Goal: Transaction & Acquisition: Download file/media

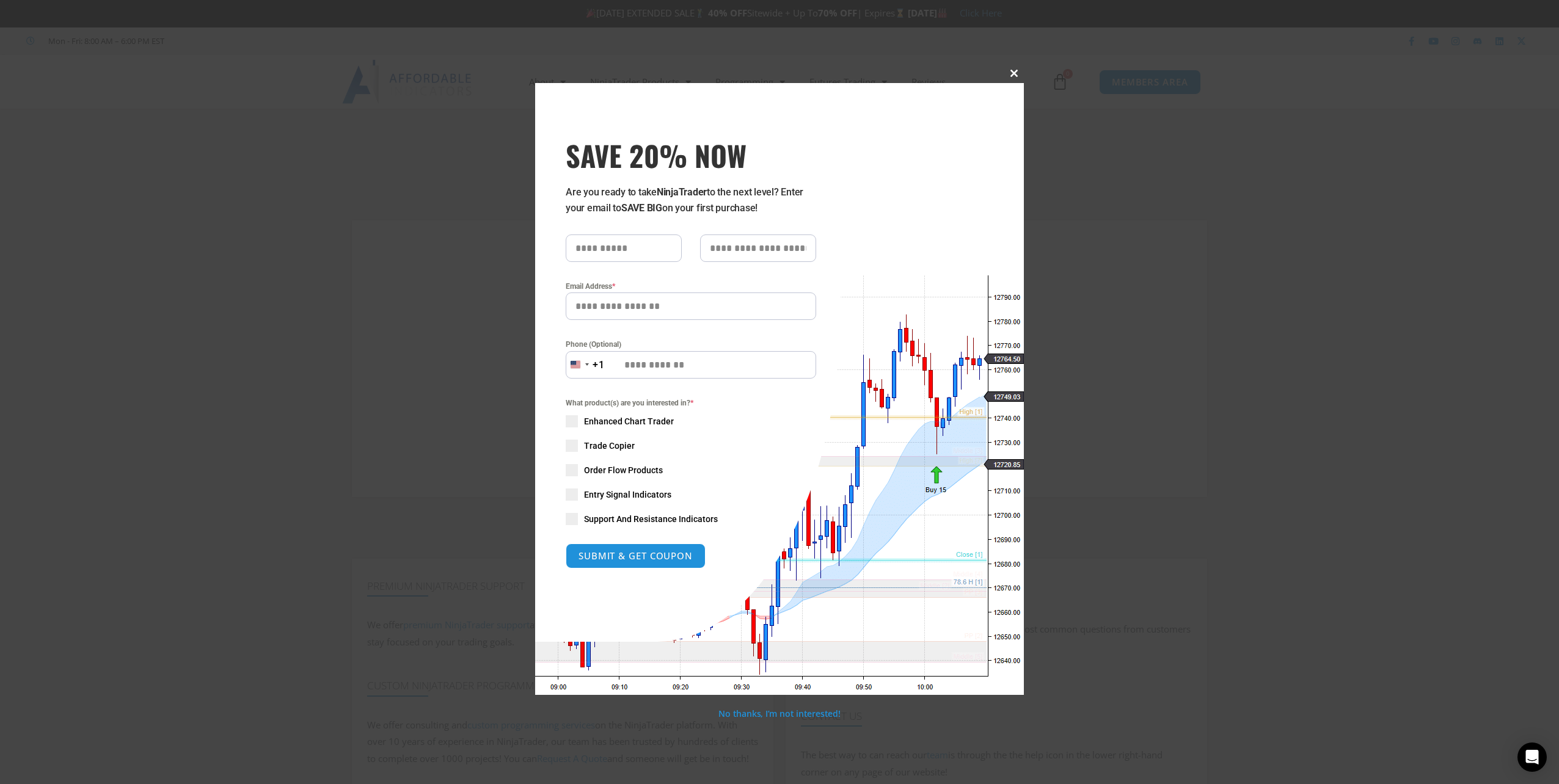
click at [1014, 73] on span at bounding box center [1014, 73] width 20 height 7
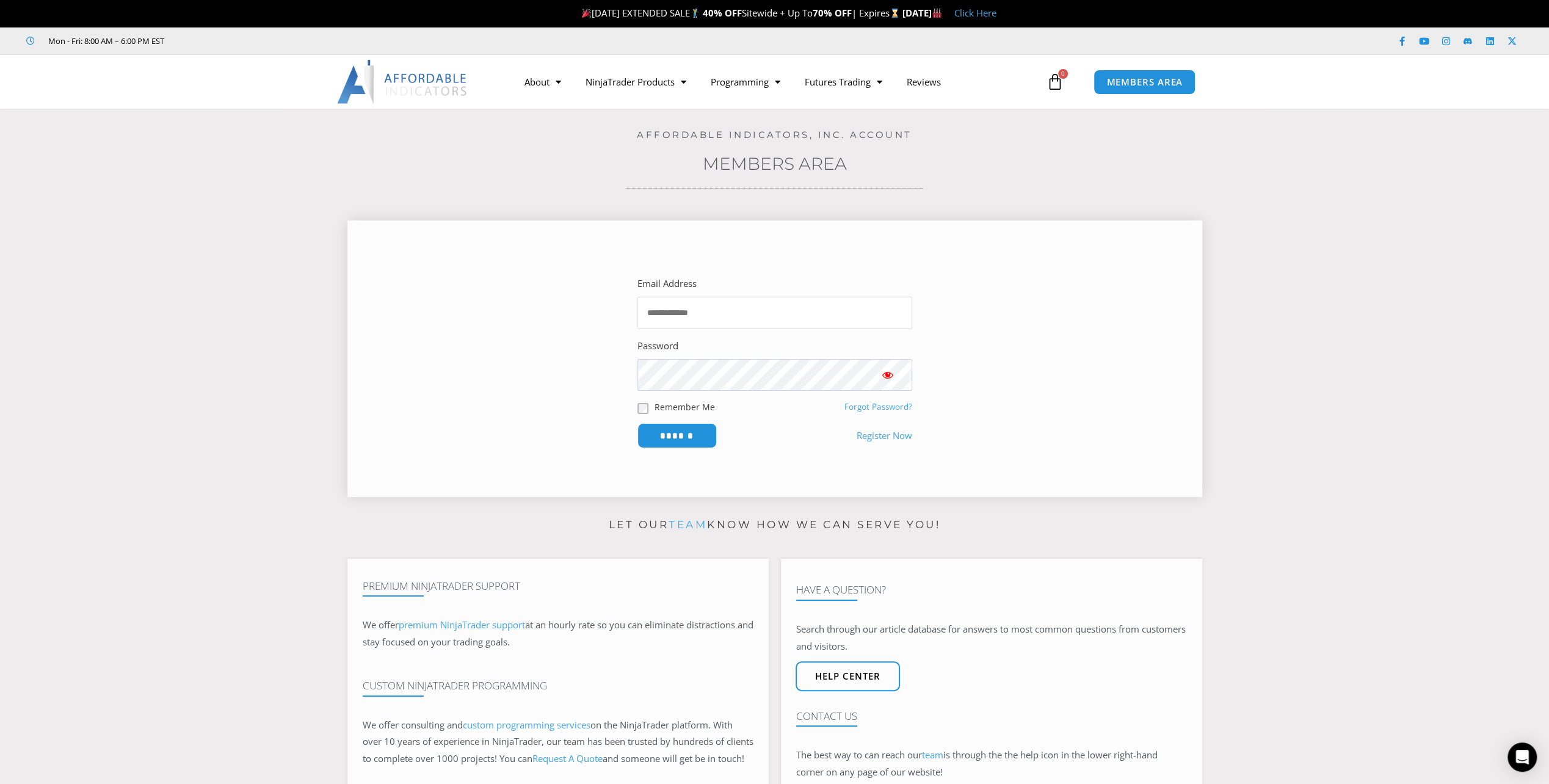
click at [678, 316] on input "Email Address" at bounding box center [775, 313] width 274 height 32
type input "**********"
click at [697, 436] on input "******" at bounding box center [676, 435] width 84 height 26
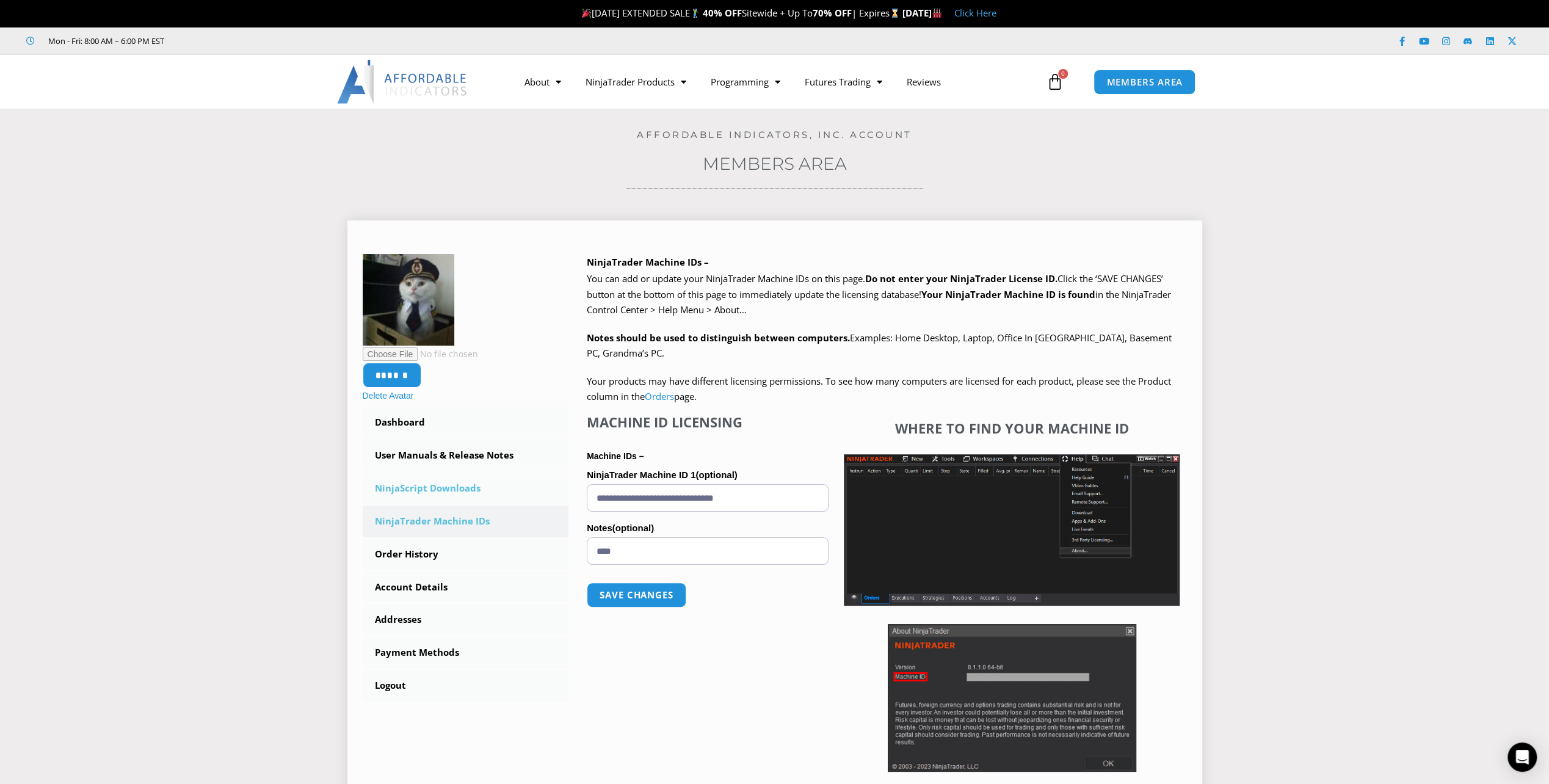
click at [453, 488] on link "NinjaScript Downloads" at bounding box center [465, 488] width 206 height 32
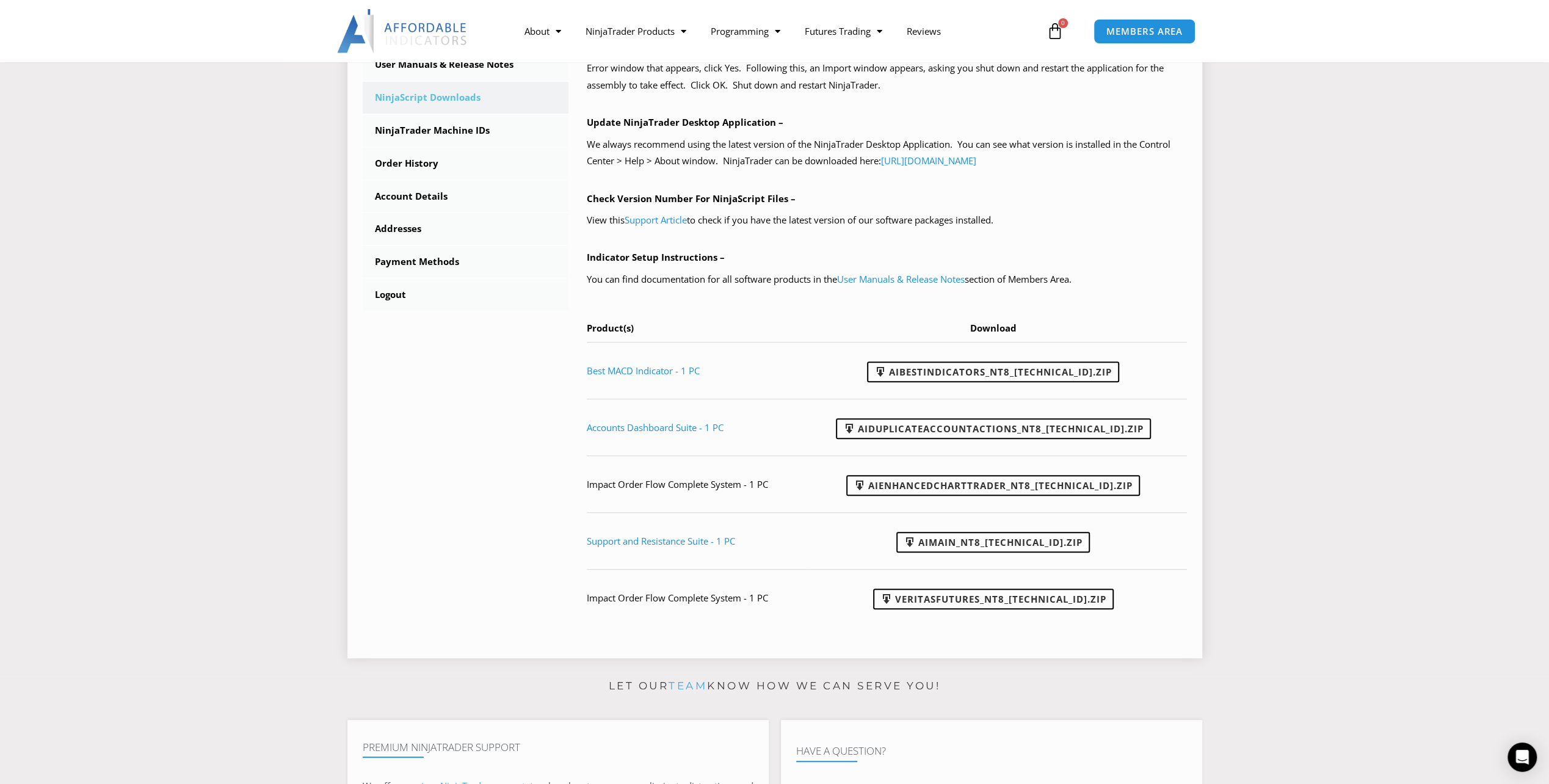
scroll to position [427, 0]
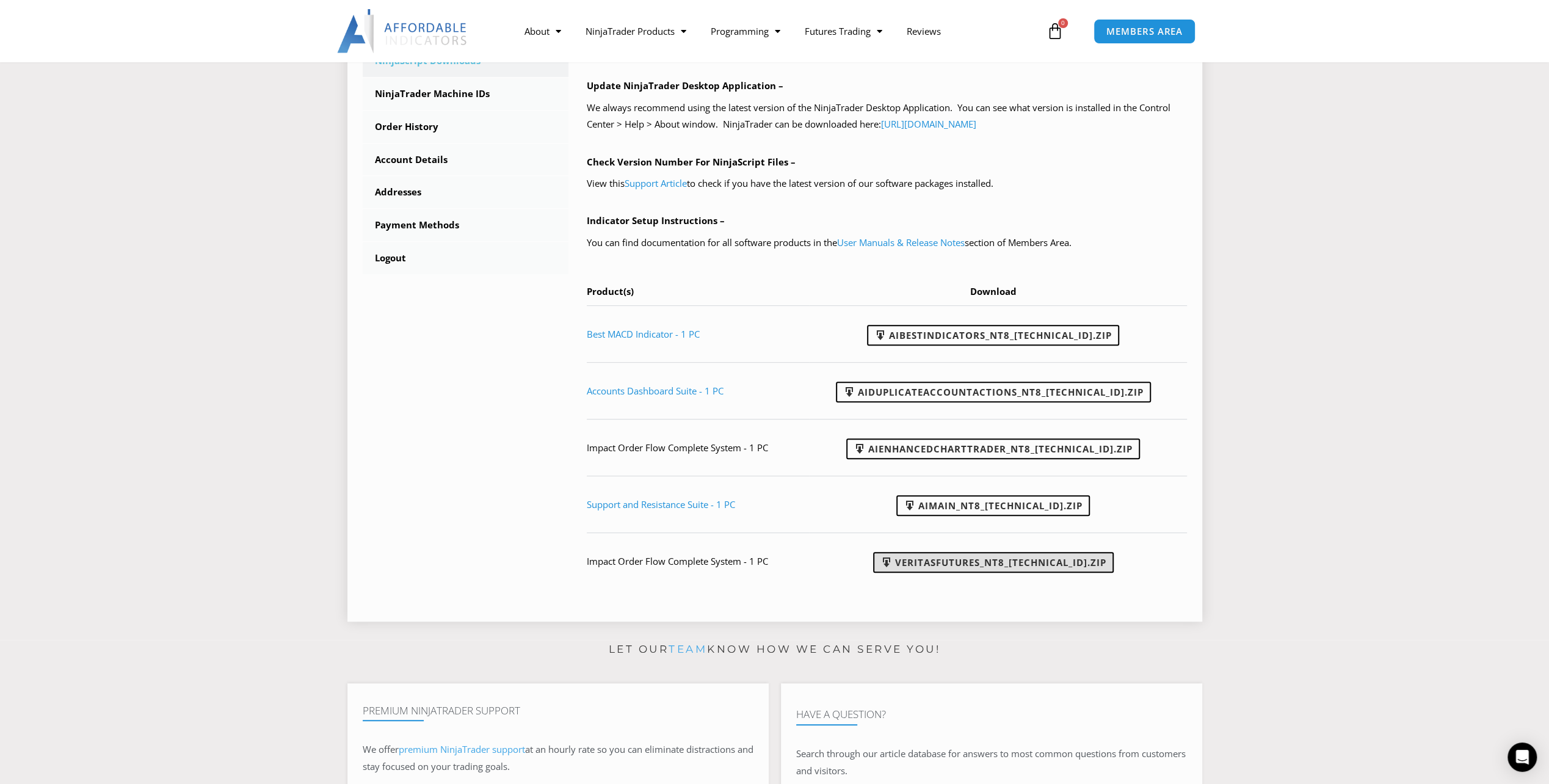
click at [994, 558] on link "VeritasFutures_NT8_23.3.23.1.zip" at bounding box center [994, 562] width 241 height 20
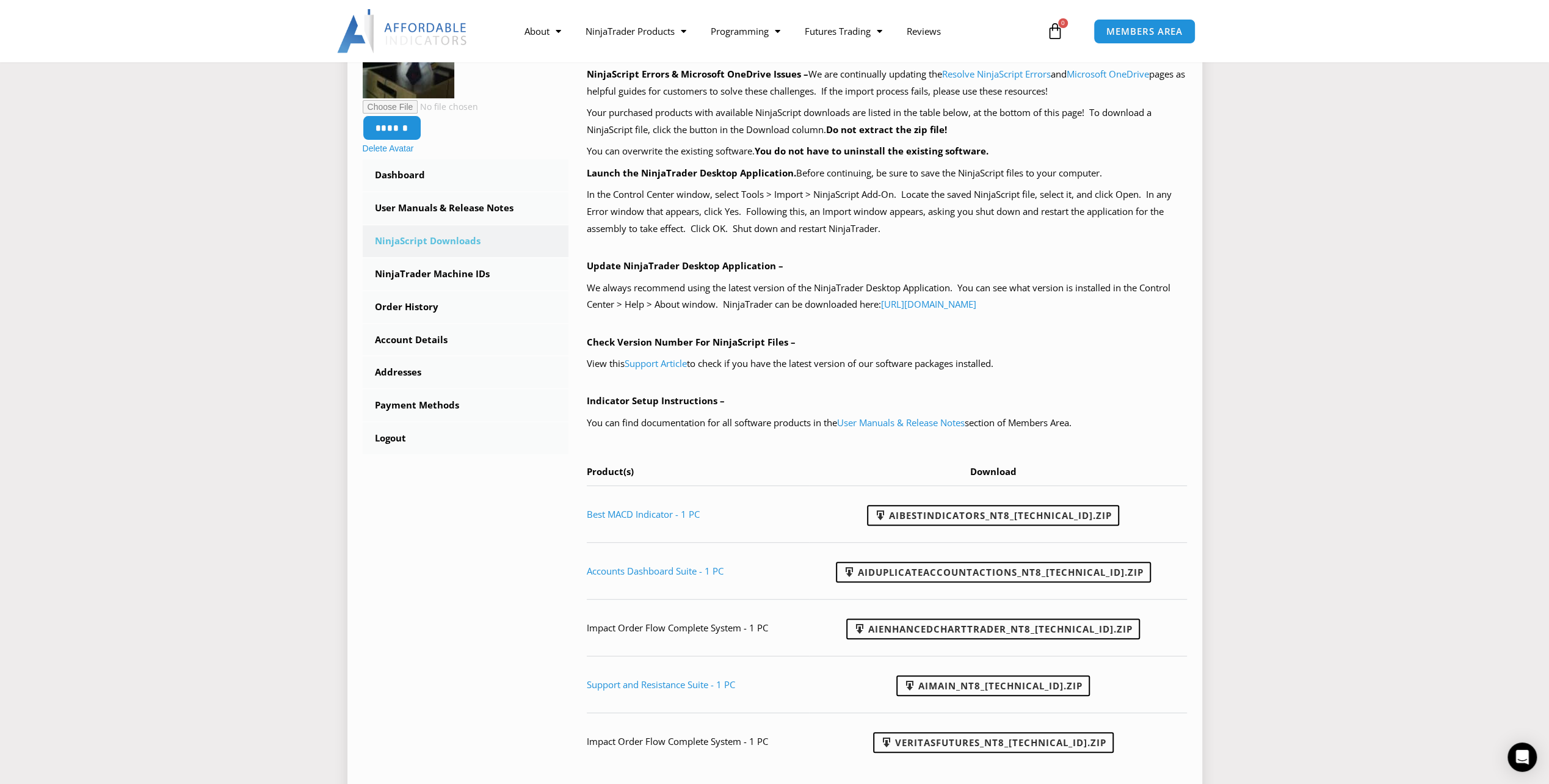
scroll to position [244, 0]
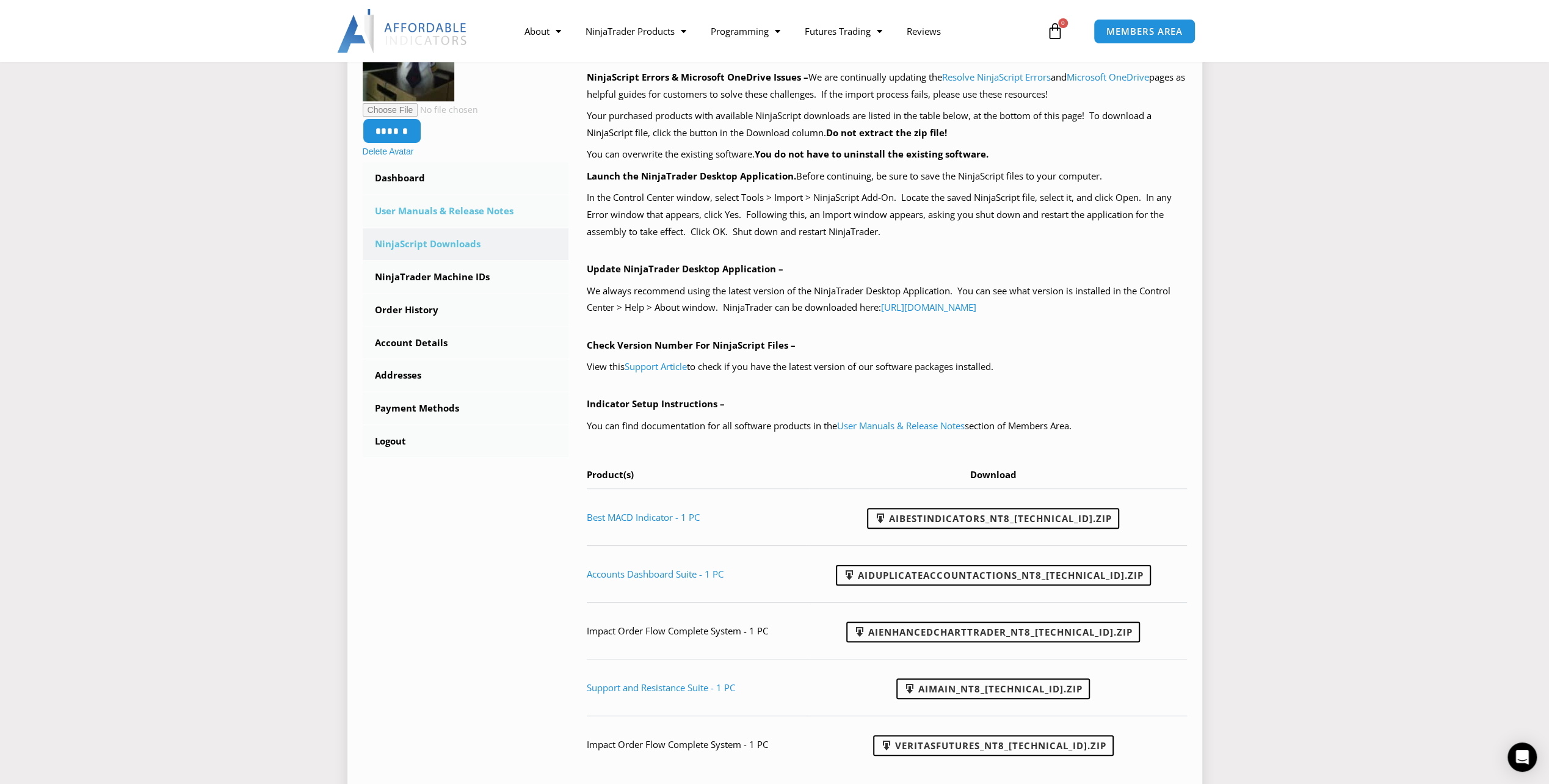
click at [448, 203] on link "User Manuals & Release Notes" at bounding box center [465, 211] width 206 height 32
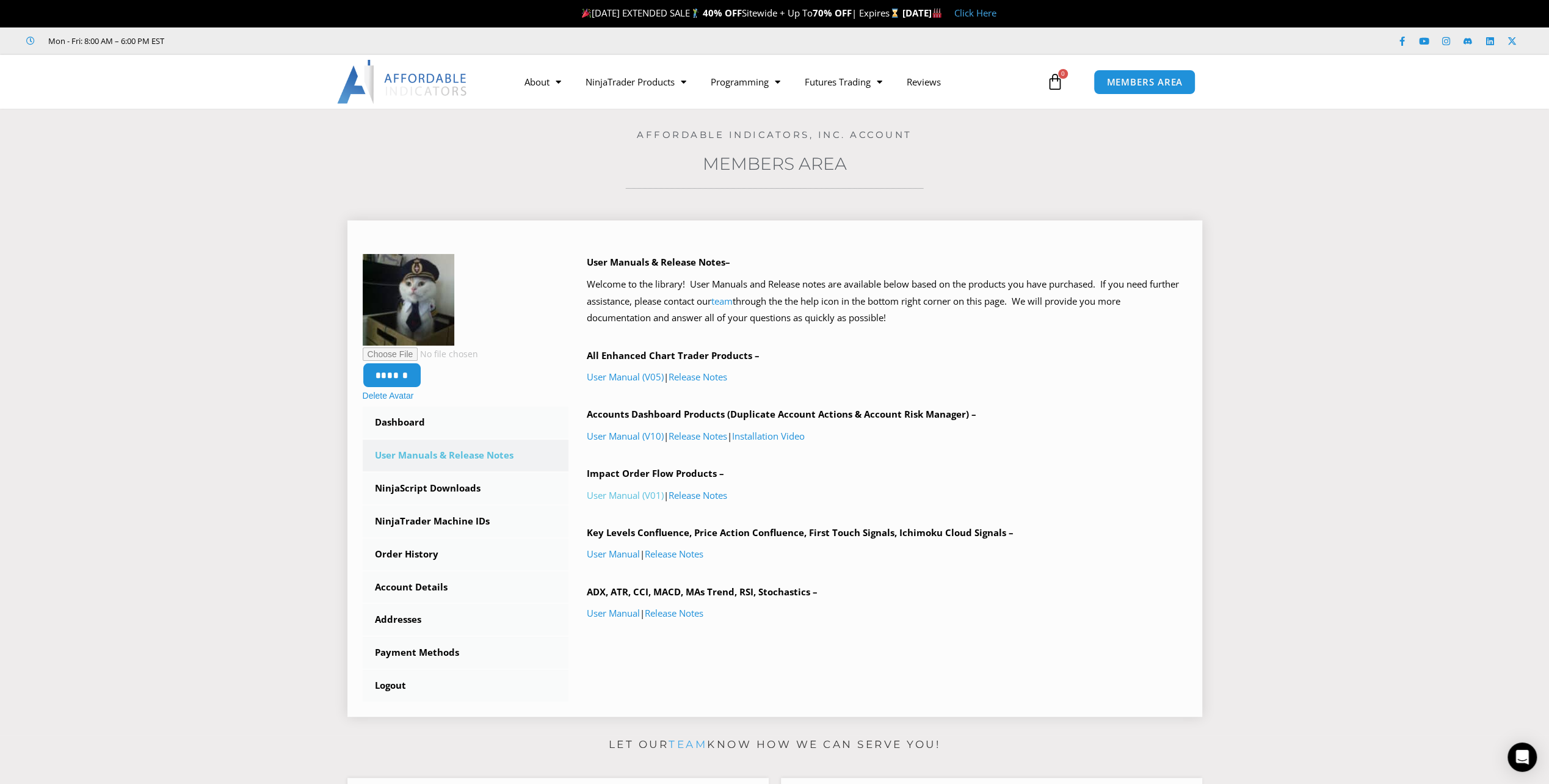
click at [623, 491] on link "User Manual (V01)" at bounding box center [625, 495] width 77 height 12
click at [617, 372] on link "User Manual (V05)" at bounding box center [625, 377] width 77 height 12
